Goal: Find specific page/section: Find specific page/section

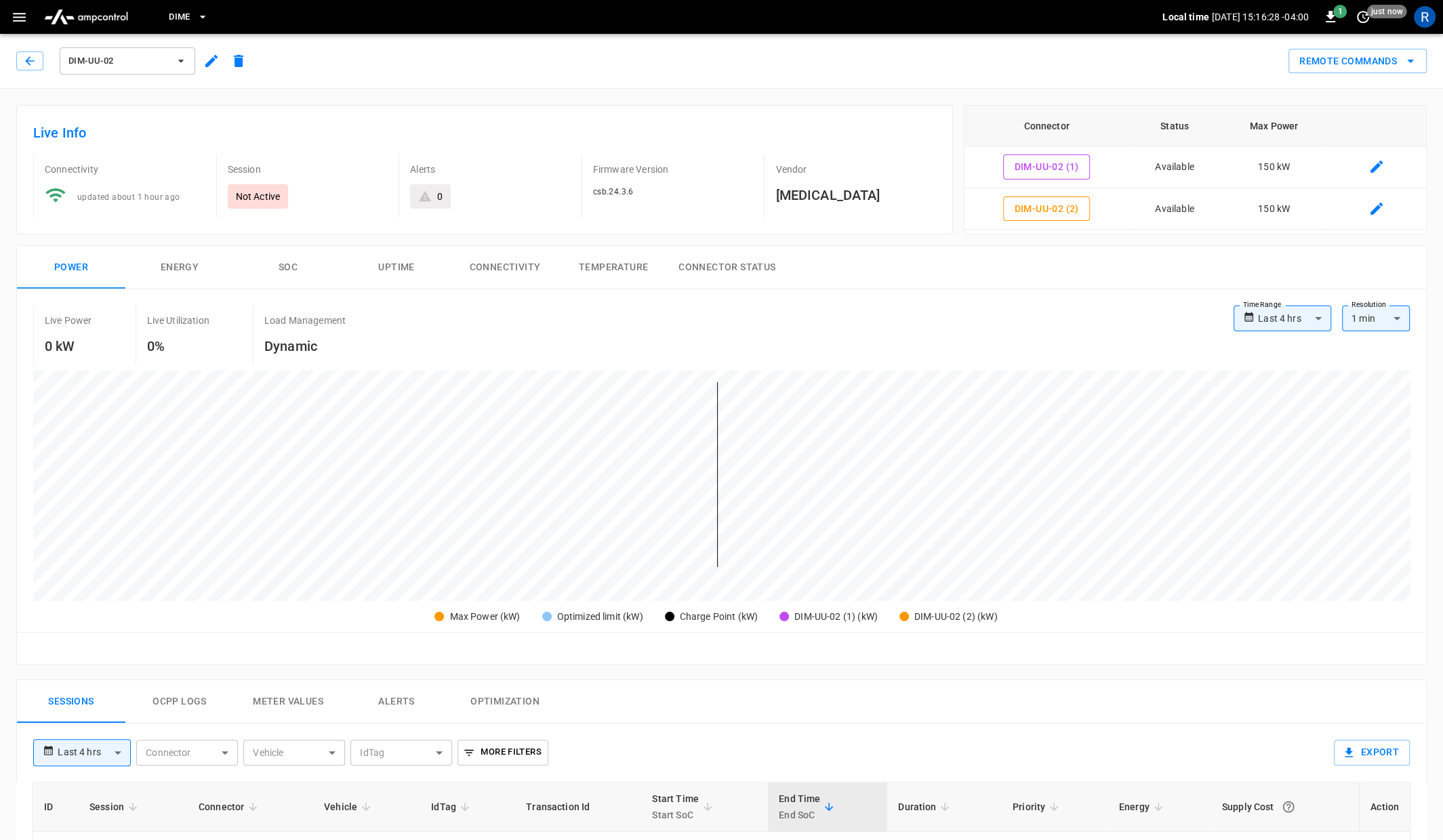
click at [20, 16] on icon "button" at bounding box center [18, 16] width 13 height 9
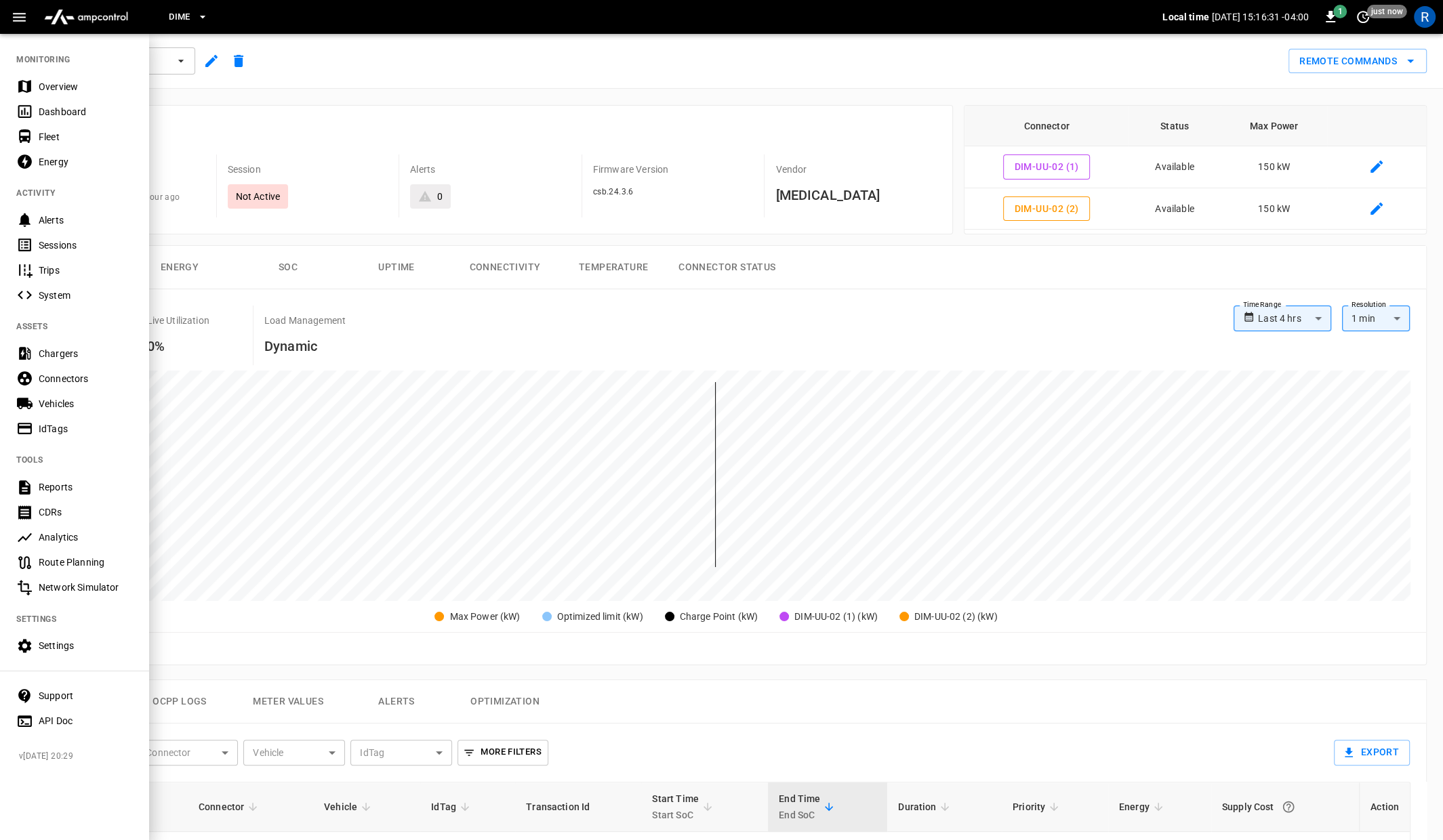
click at [102, 506] on div "CDRs" at bounding box center [85, 512] width 94 height 14
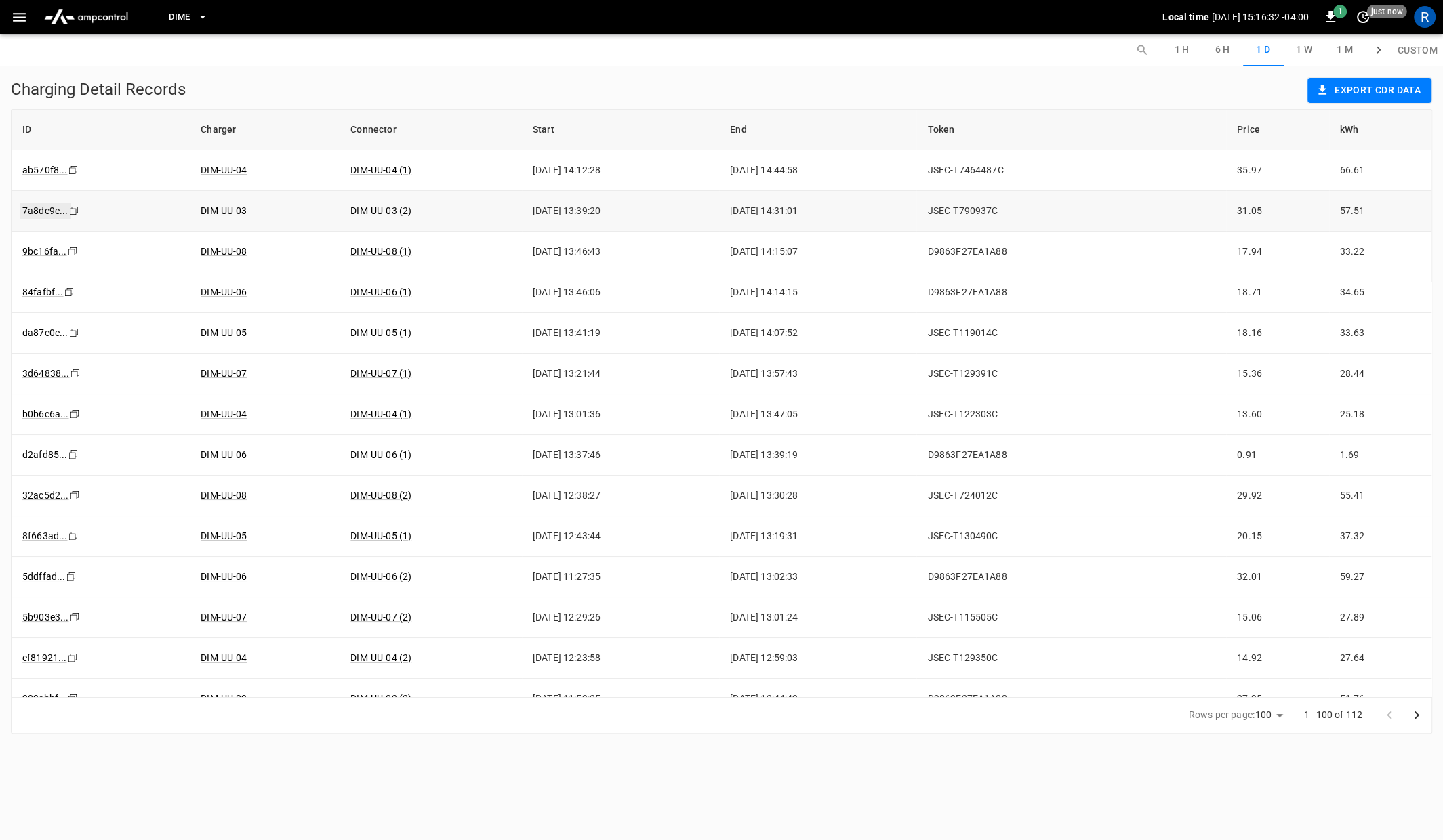
click at [47, 214] on link "7a8de9c ..." at bounding box center [45, 210] width 51 height 16
